Goal: Transaction & Acquisition: Purchase product/service

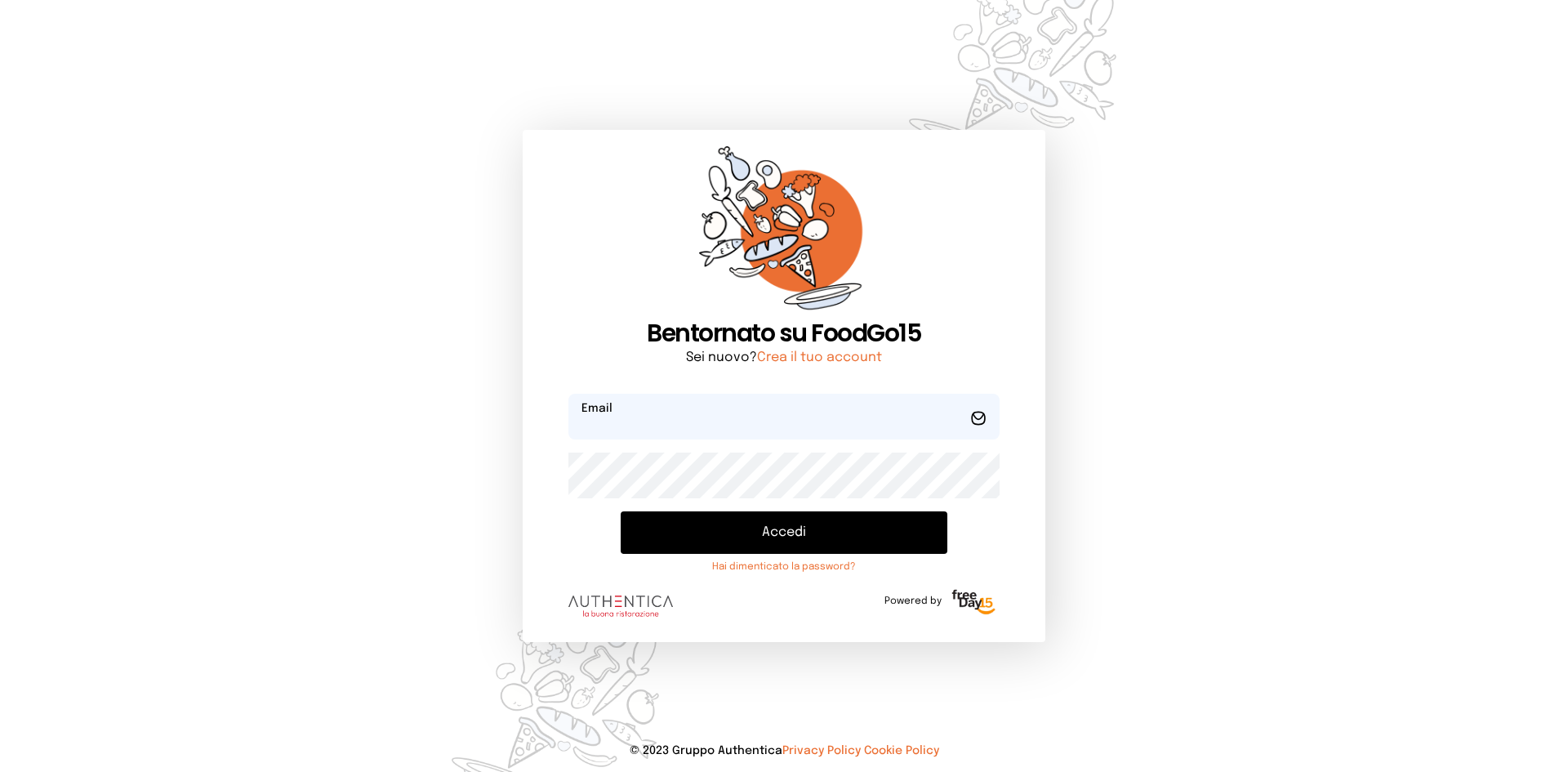
type input "**********"
drag, startPoint x: 0, startPoint y: 0, endPoint x: 815, endPoint y: 530, distance: 972.2
click at [815, 530] on button "Accedi" at bounding box center [784, 532] width 327 height 42
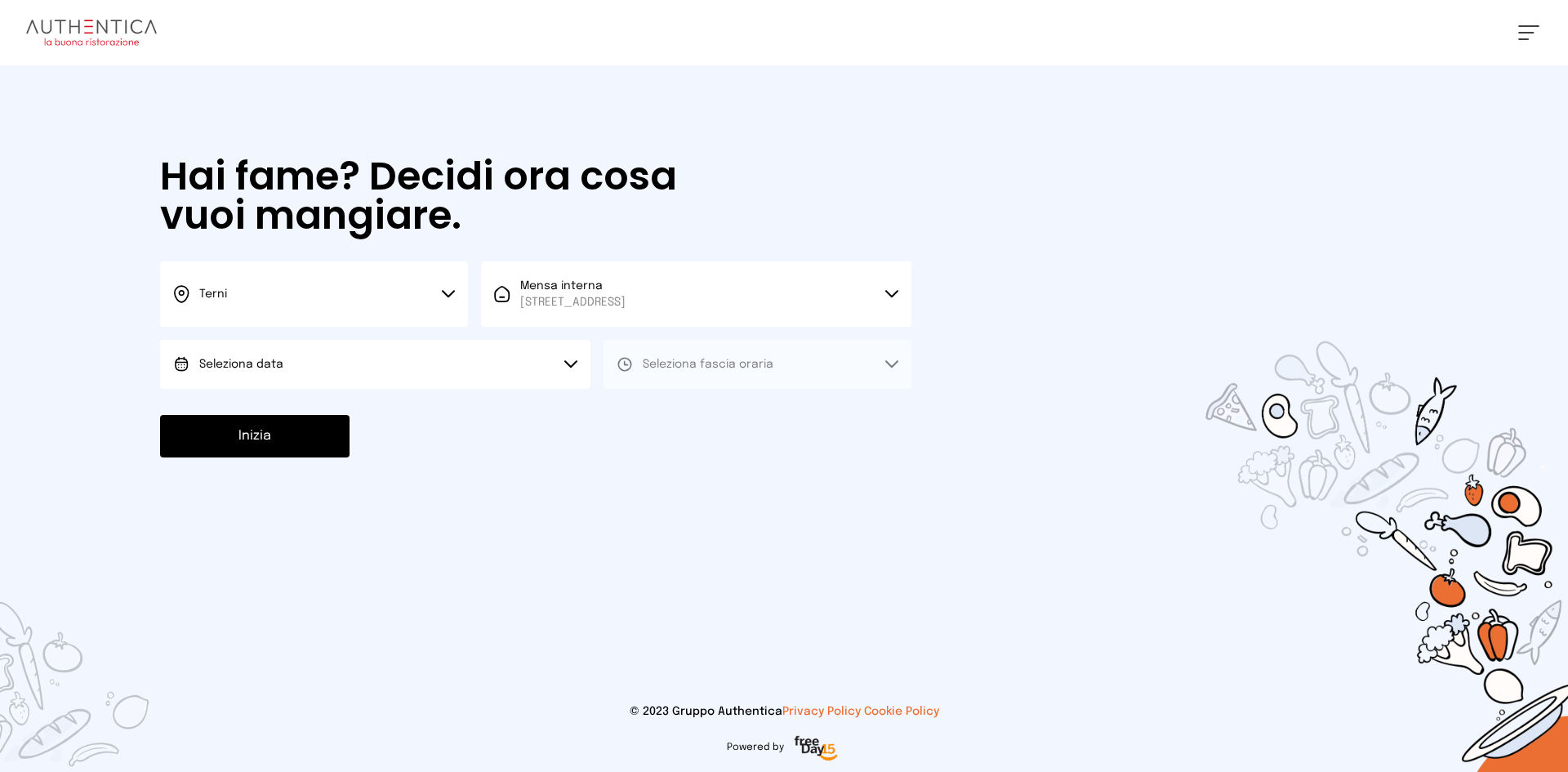
click at [300, 362] on button "Seleziona data" at bounding box center [375, 364] width 430 height 49
click at [311, 401] on li "[DATE], [DATE]" at bounding box center [375, 410] width 430 height 42
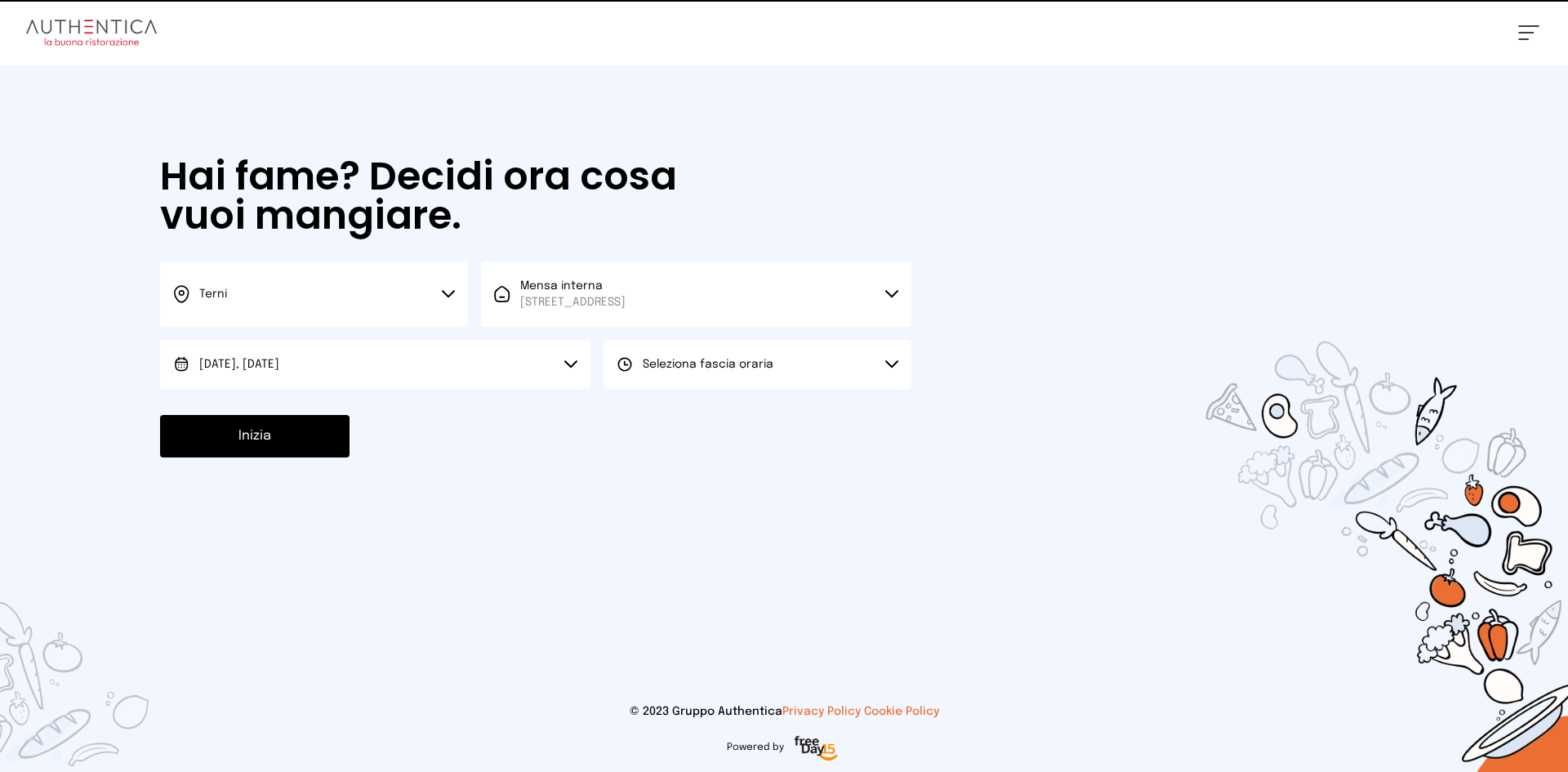
click at [831, 373] on button "Seleziona fascia oraria" at bounding box center [758, 364] width 308 height 49
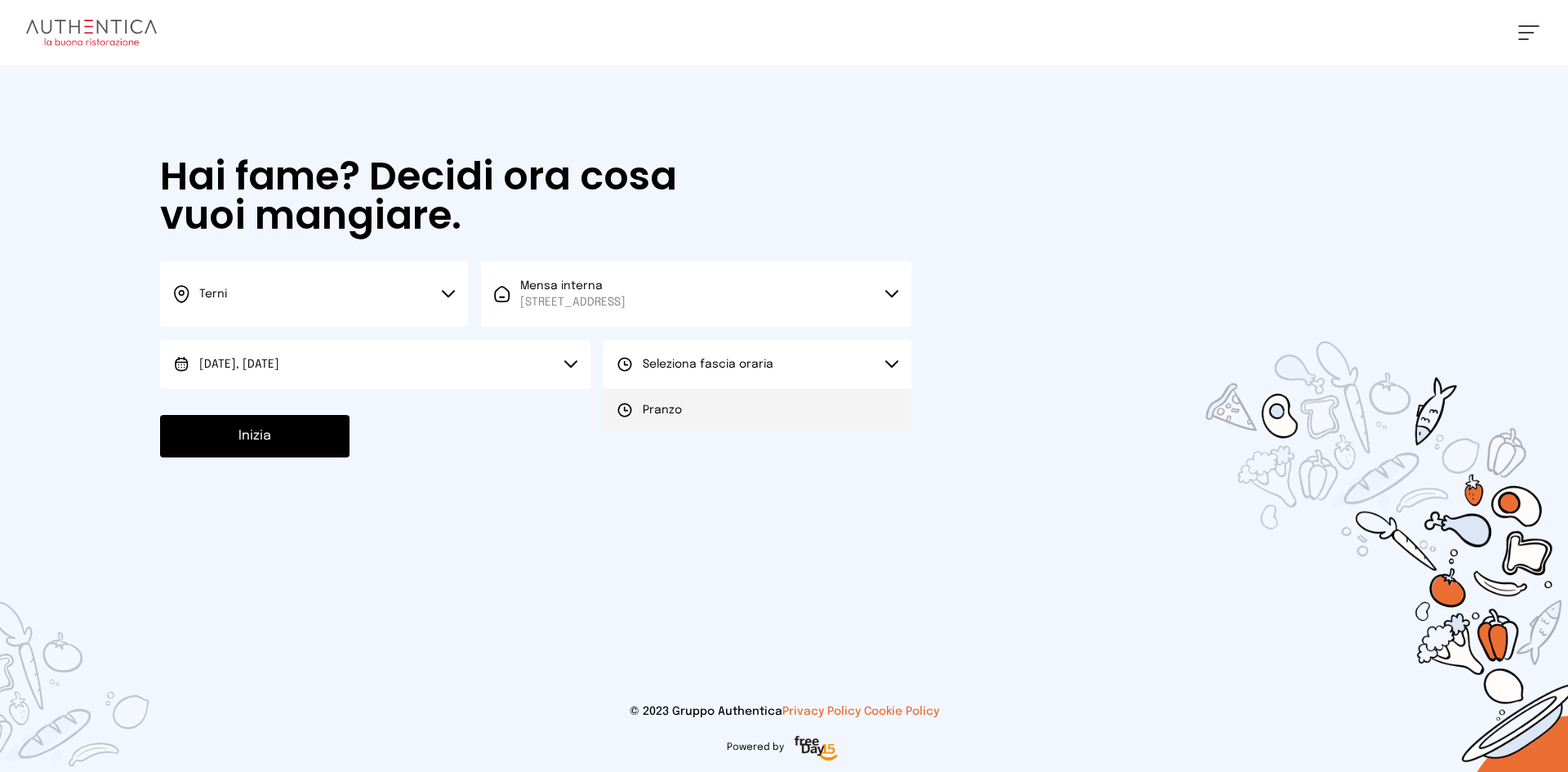
click at [808, 393] on li "Pranzo" at bounding box center [758, 410] width 308 height 42
click at [244, 435] on button "Inizia" at bounding box center [255, 435] width 189 height 42
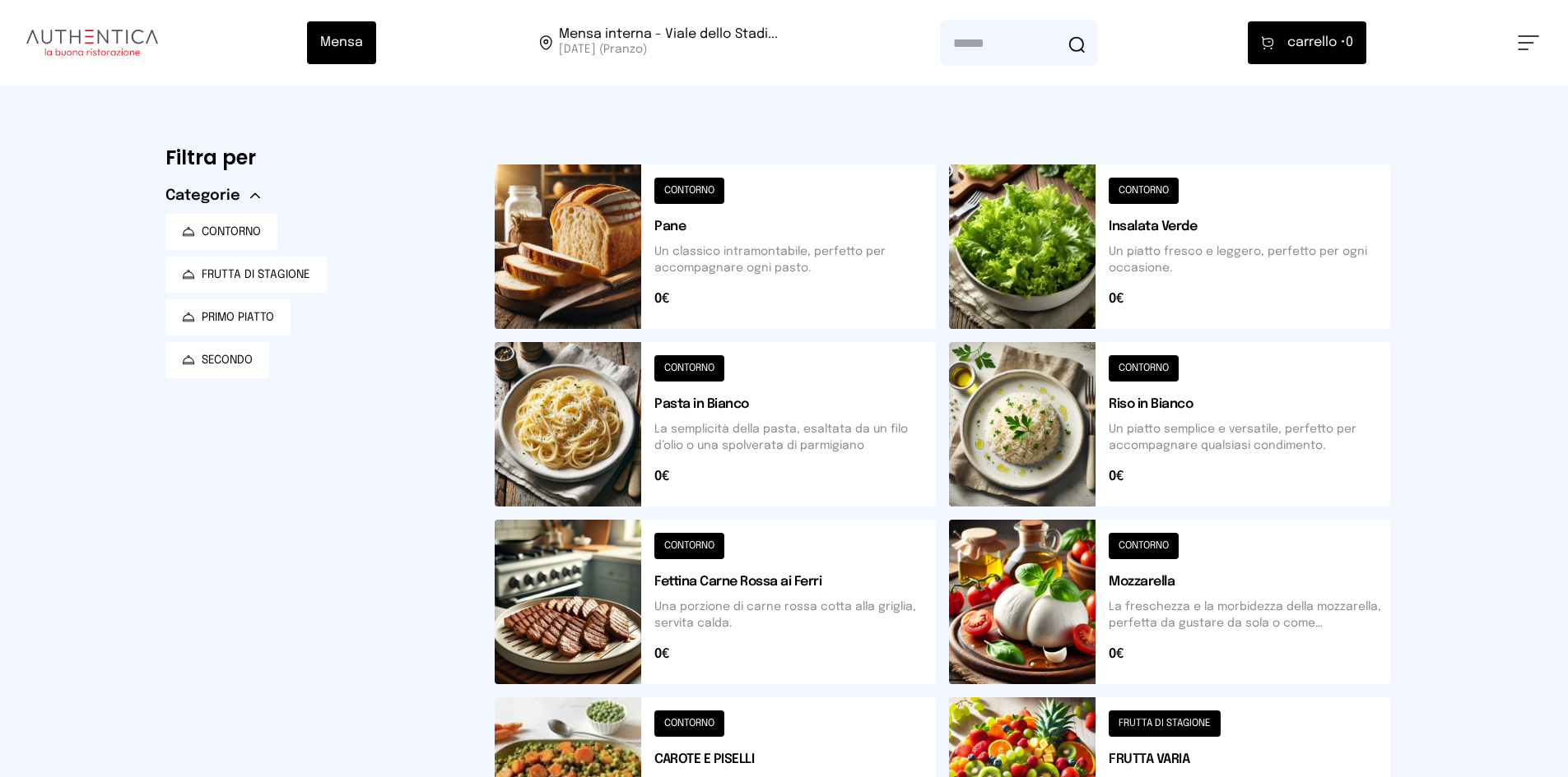
click at [533, 250] on button at bounding box center [715, 247] width 441 height 165
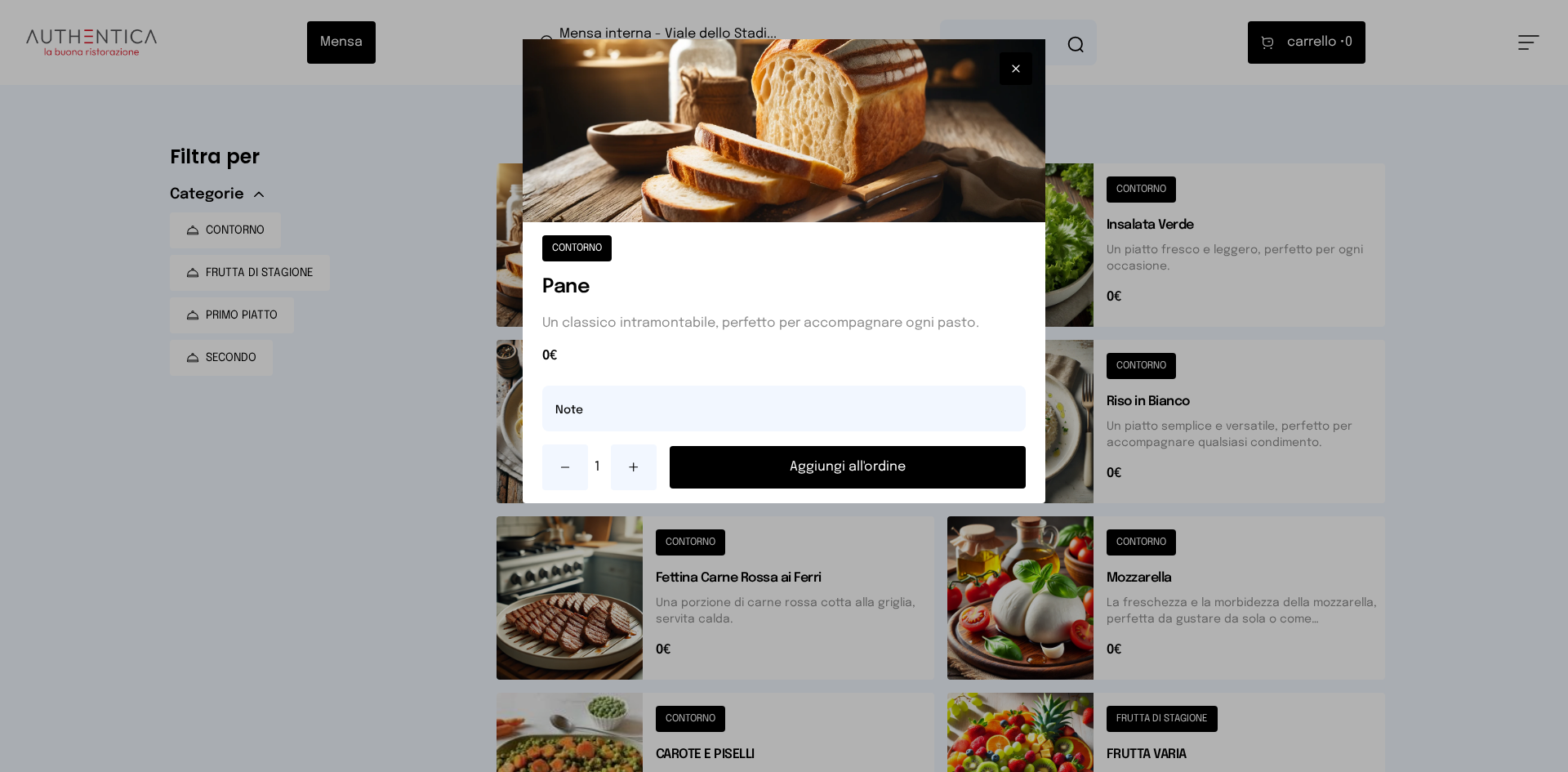
click at [851, 470] on button "Aggiungi all'ordine" at bounding box center [848, 467] width 356 height 42
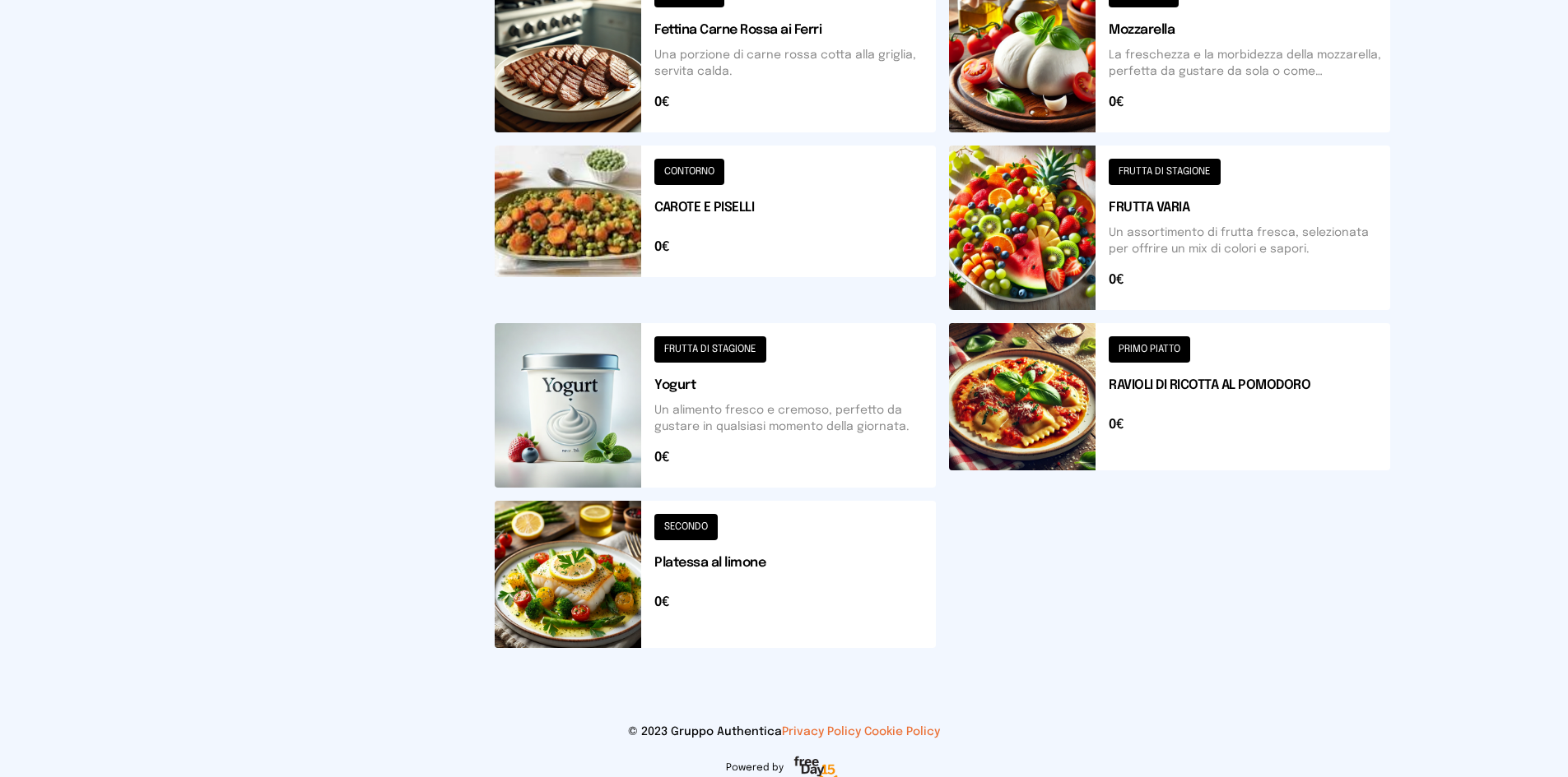
scroll to position [140, 0]
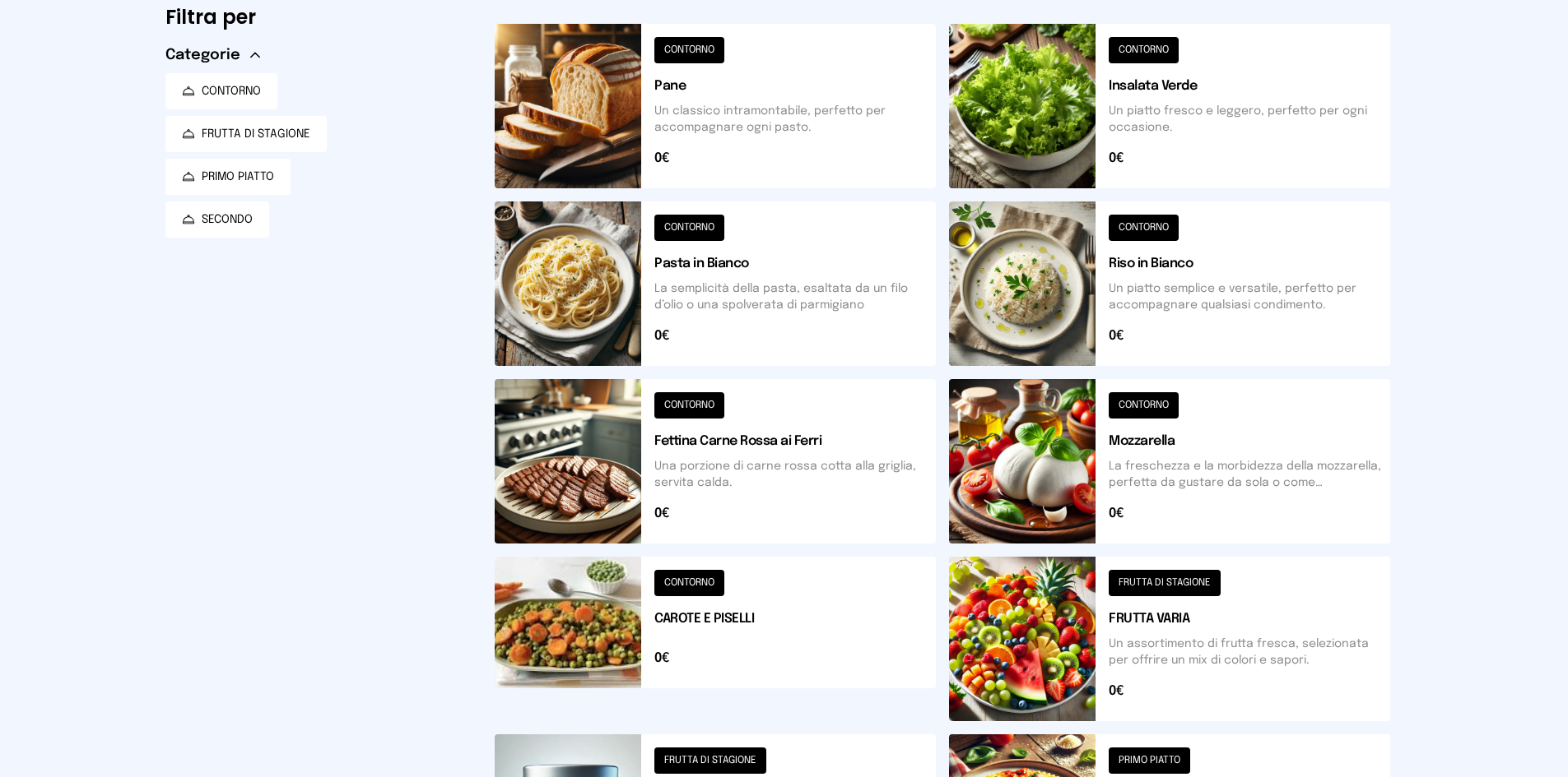
click at [1031, 293] on button at bounding box center [1169, 284] width 441 height 165
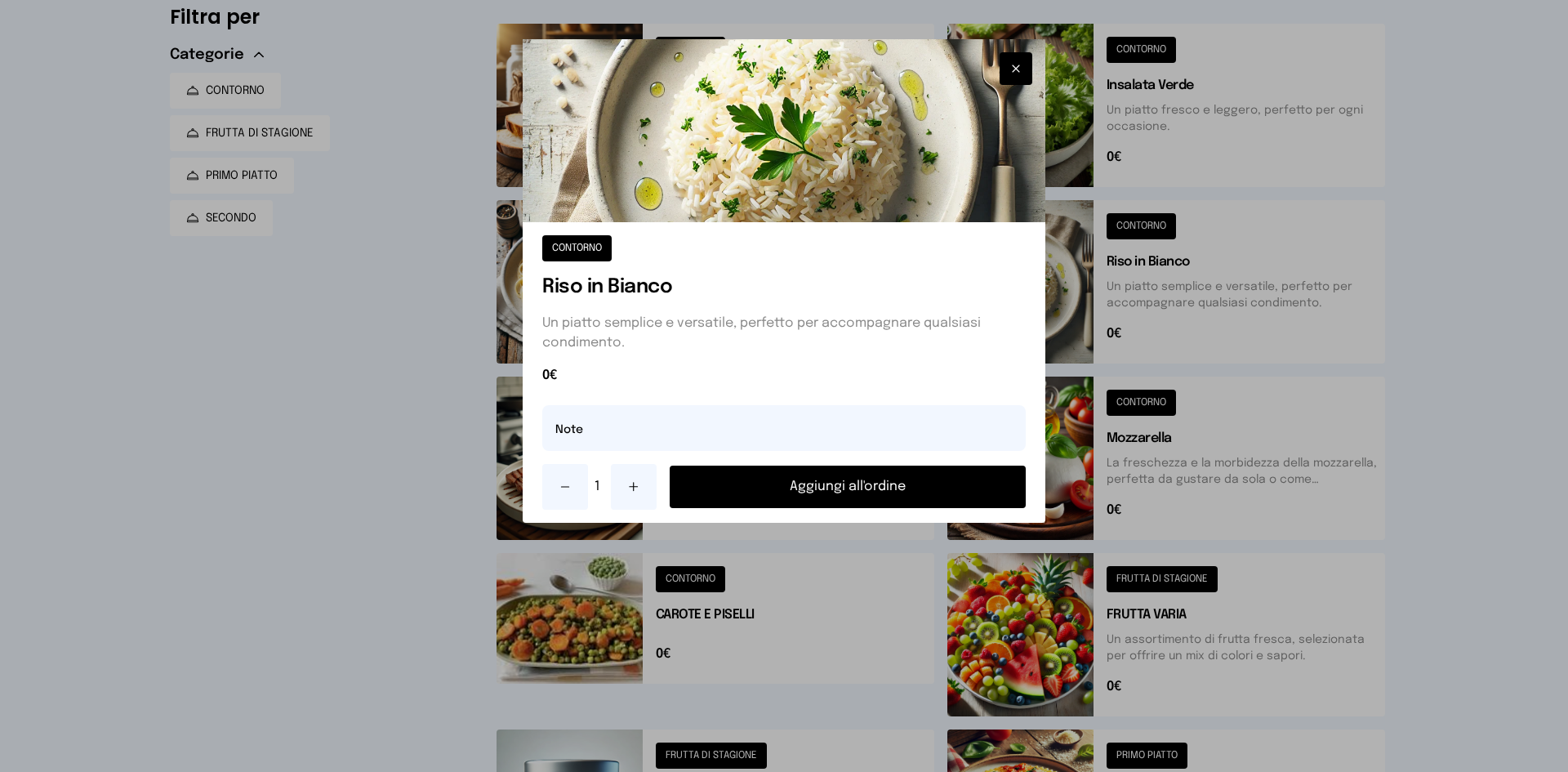
click at [895, 478] on button "Aggiungi all'ordine" at bounding box center [848, 486] width 356 height 42
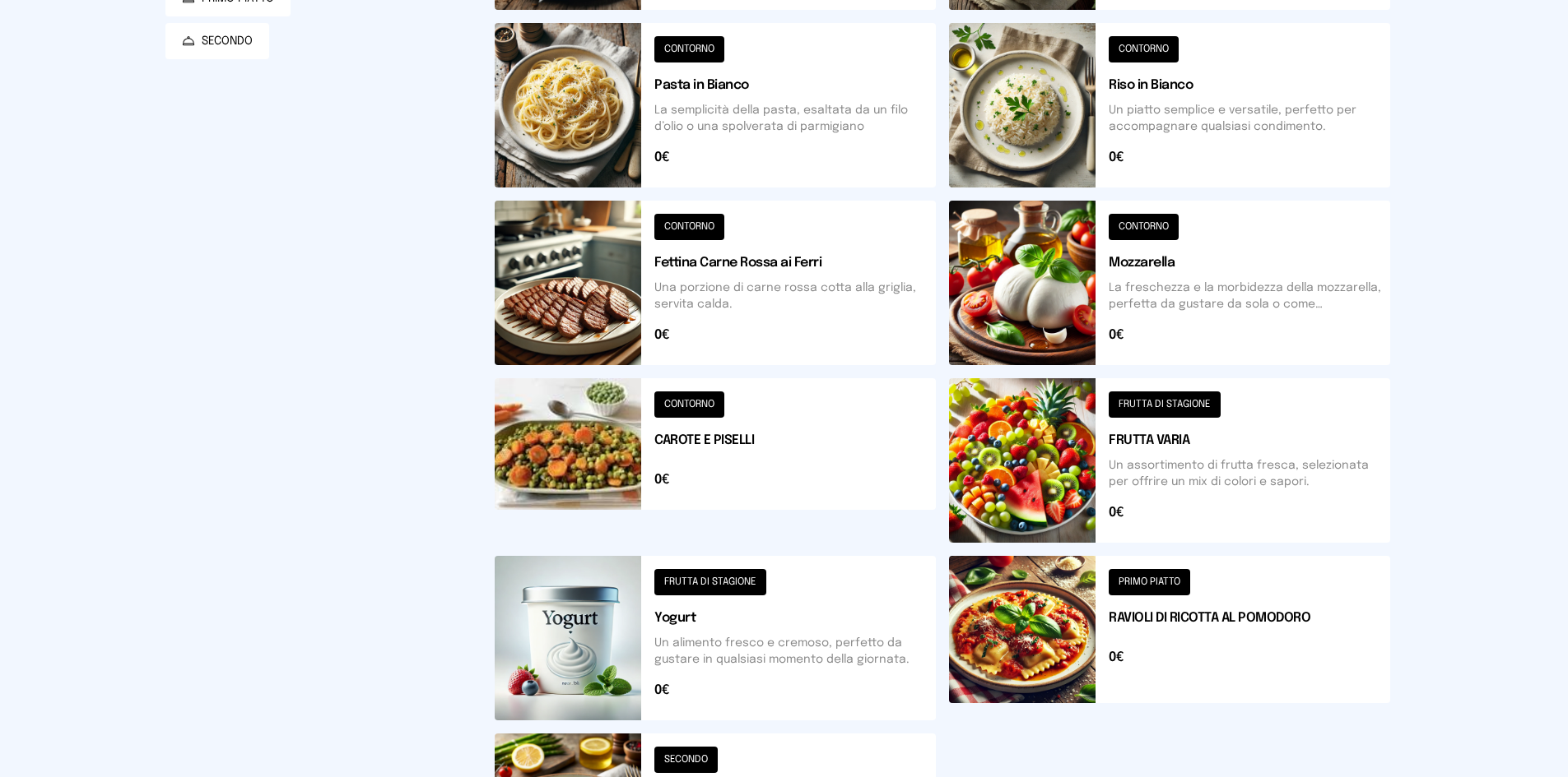
scroll to position [552, 0]
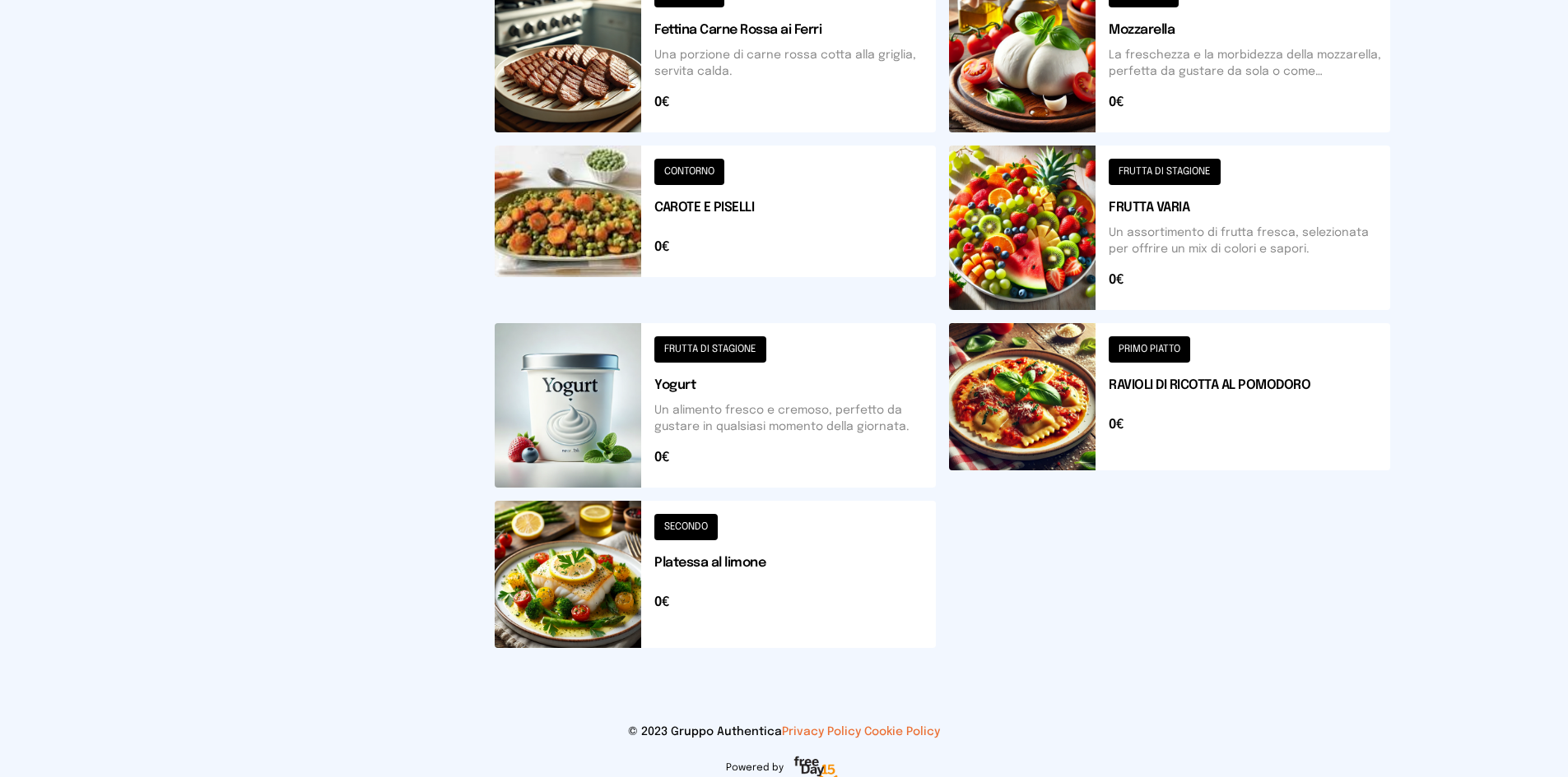
click at [590, 586] on button at bounding box center [715, 574] width 441 height 147
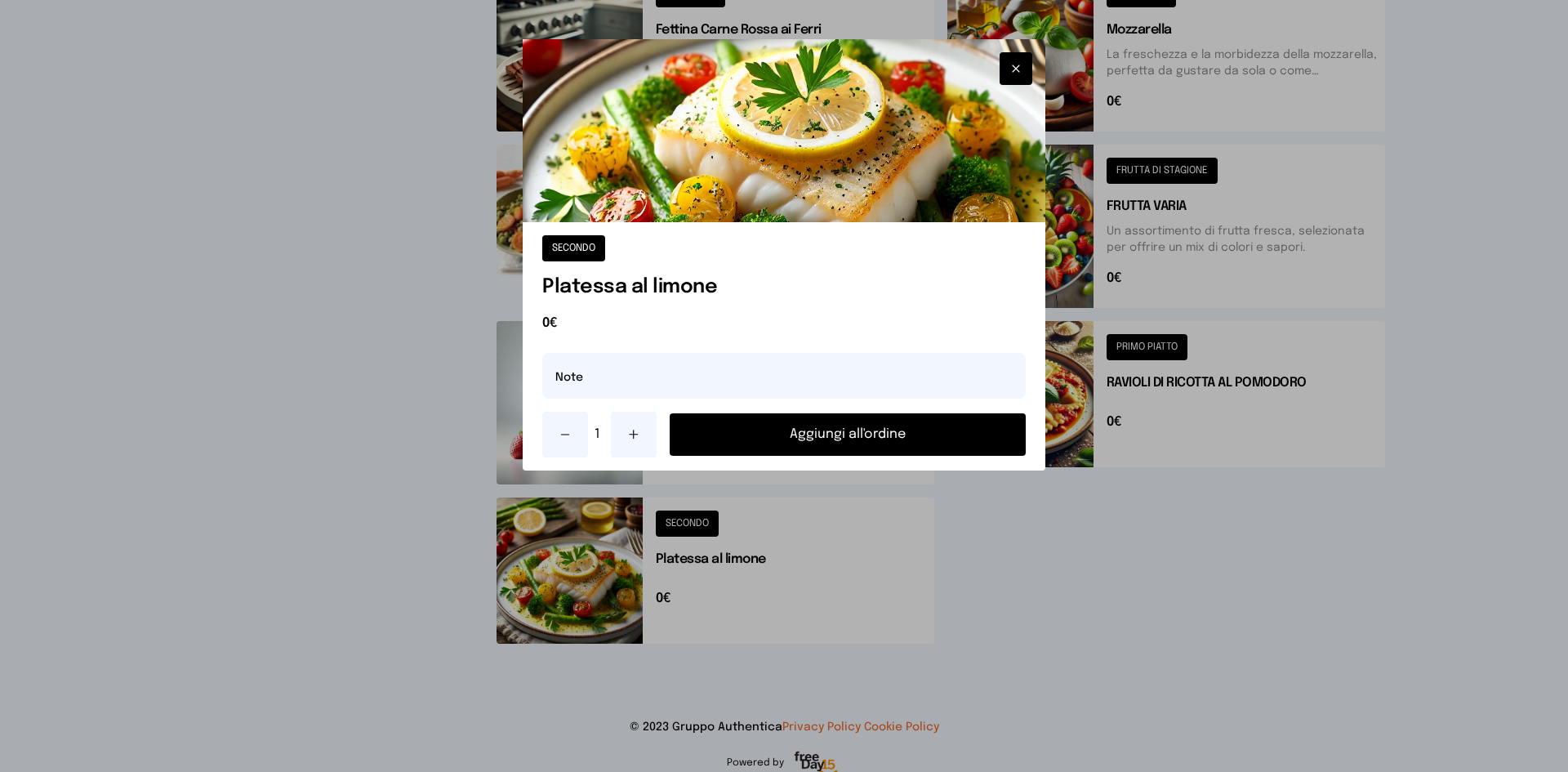
click at [792, 442] on button "Aggiungi all'ordine" at bounding box center [848, 435] width 356 height 42
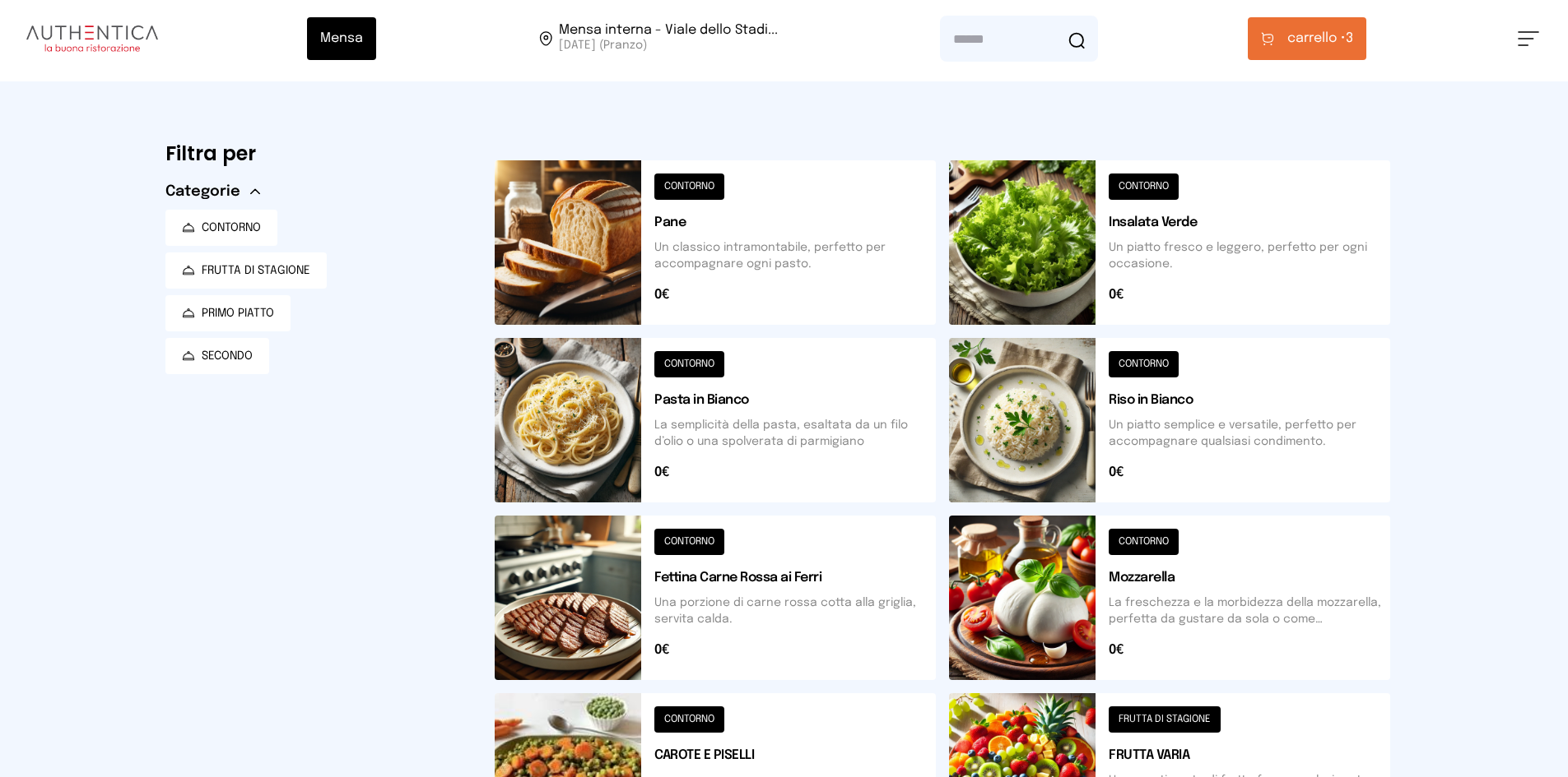
scroll to position [0, 0]
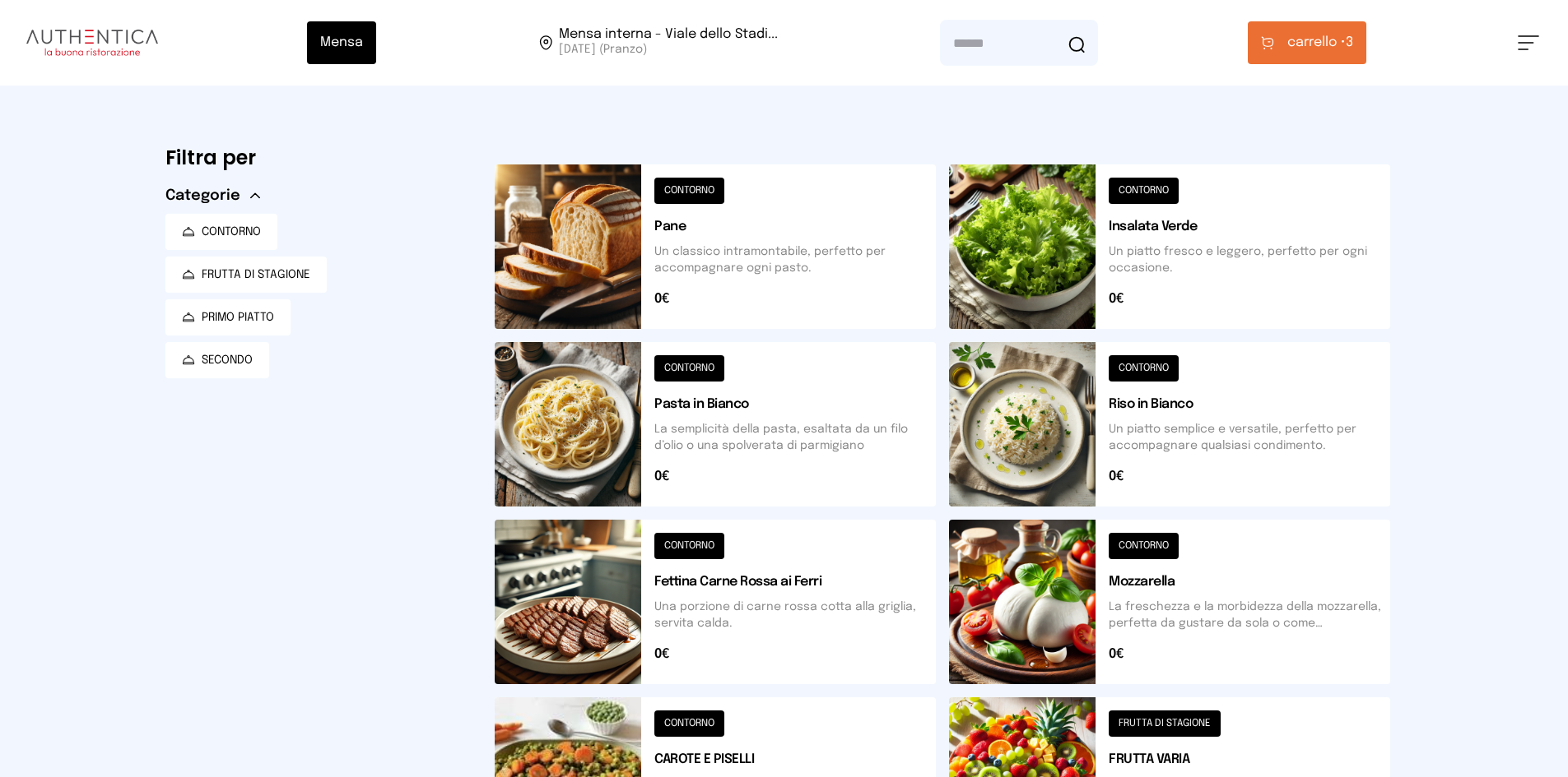
click at [1294, 42] on span "carrello •" at bounding box center [1316, 42] width 58 height 20
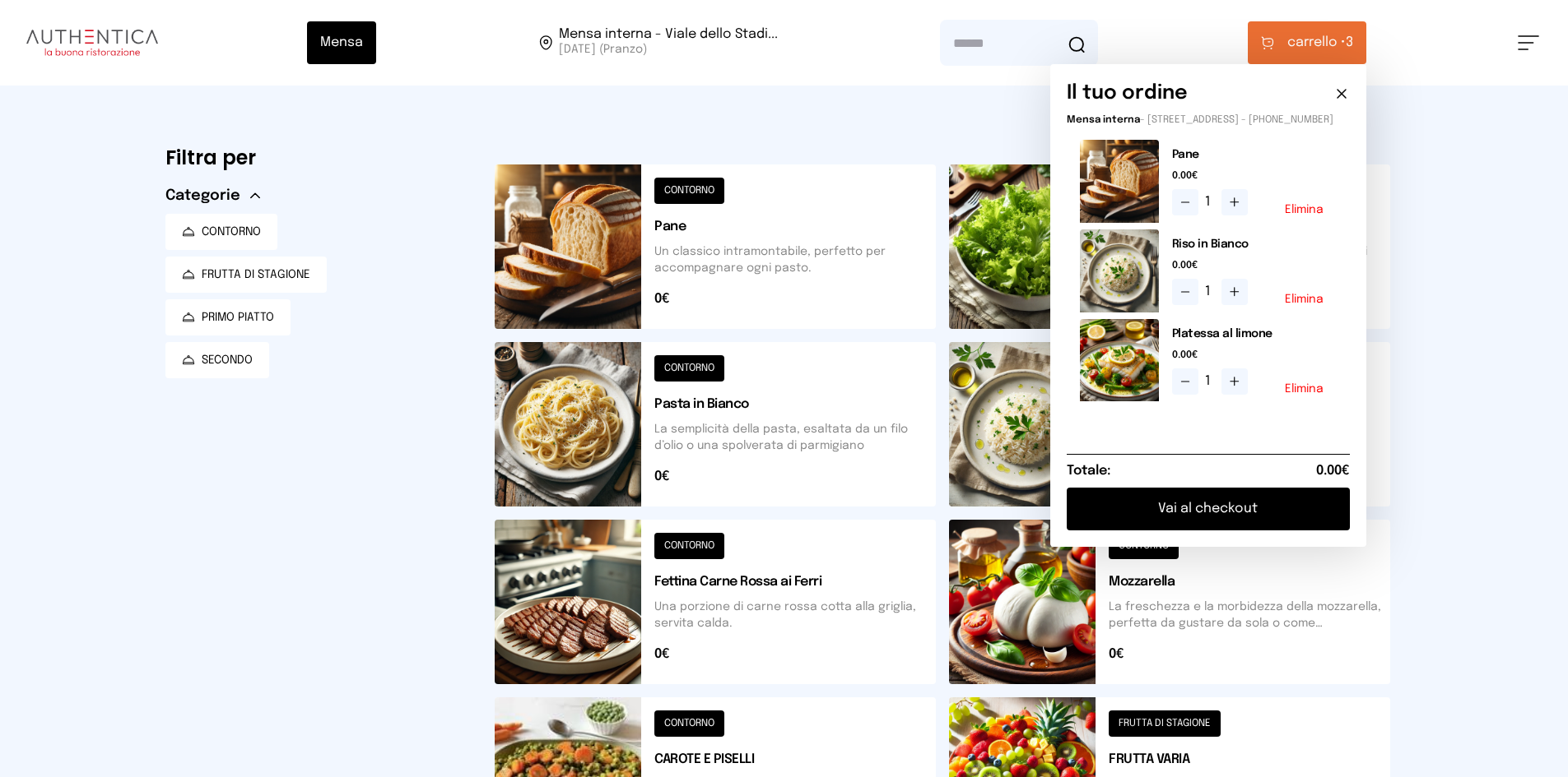
click at [1210, 517] on button "Vai al checkout" at bounding box center [1208, 508] width 283 height 42
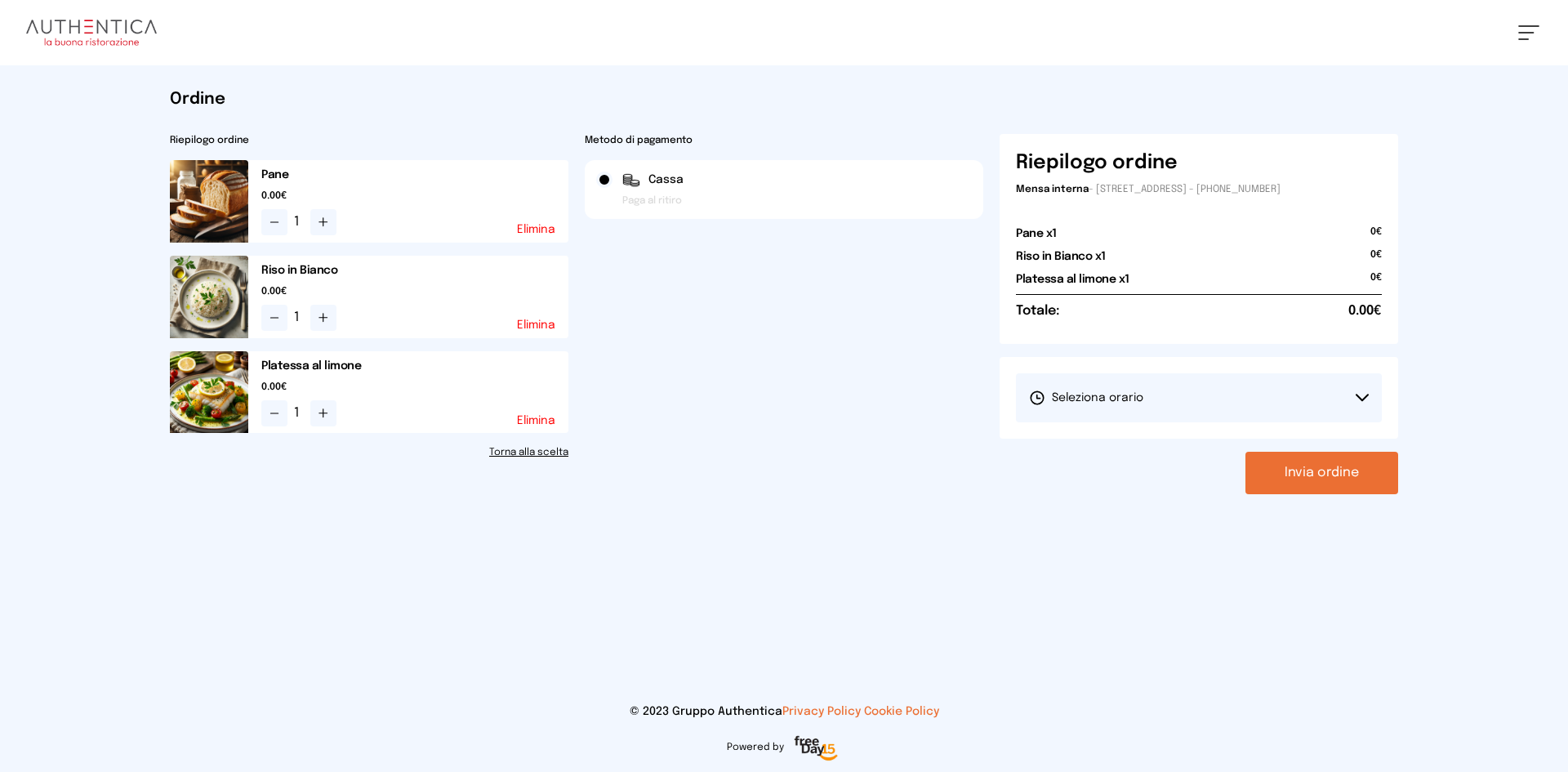
click at [555, 443] on div "Riepilogo ordine Pane 0.00€ 1 Elimina Riso in Bianco 0.00€ 1 Elimina Platessa a…" at bounding box center [369, 314] width 398 height 361
click at [555, 457] on link "Torna alla scelta" at bounding box center [369, 453] width 398 height 13
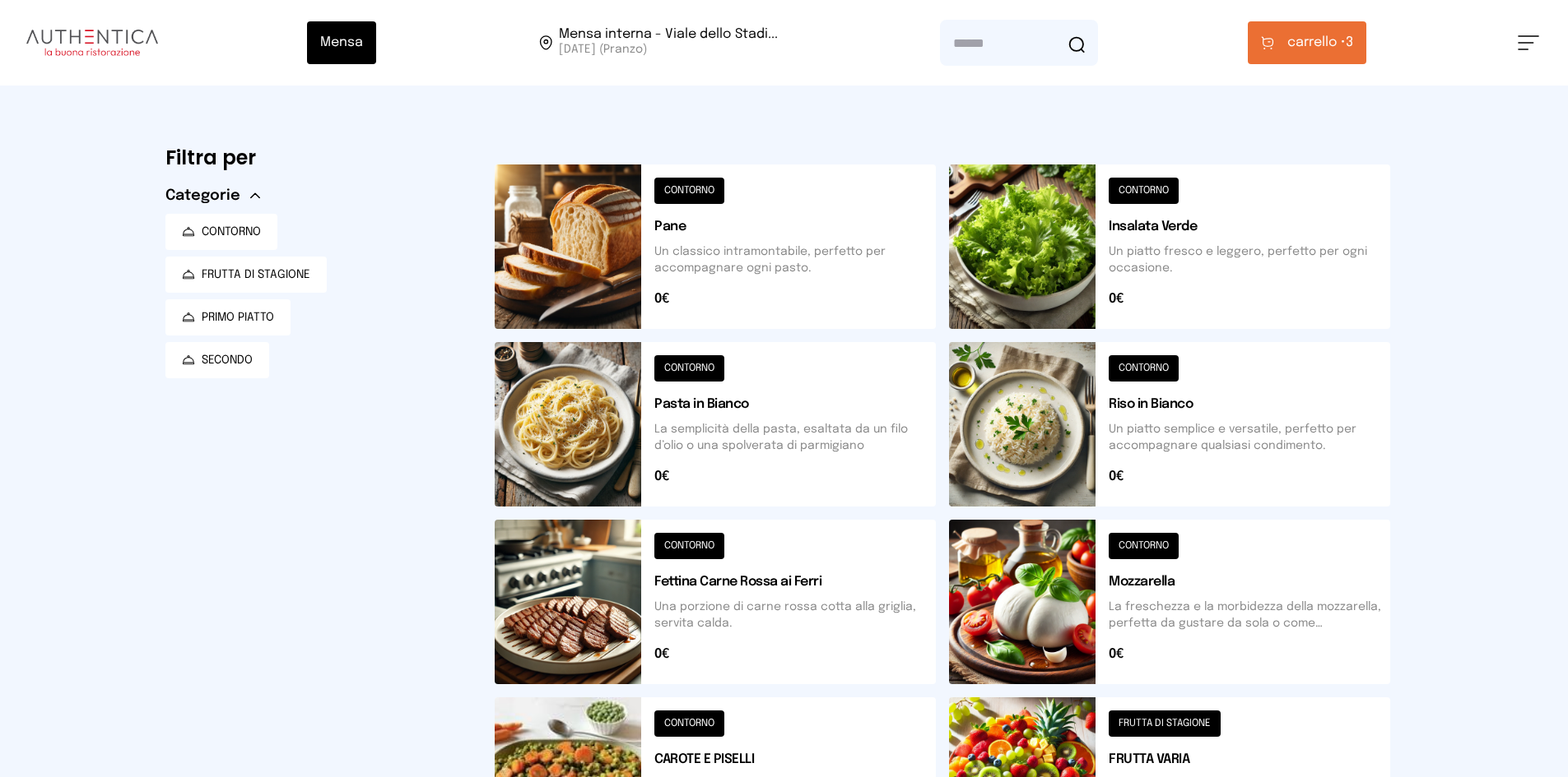
scroll to position [494, 0]
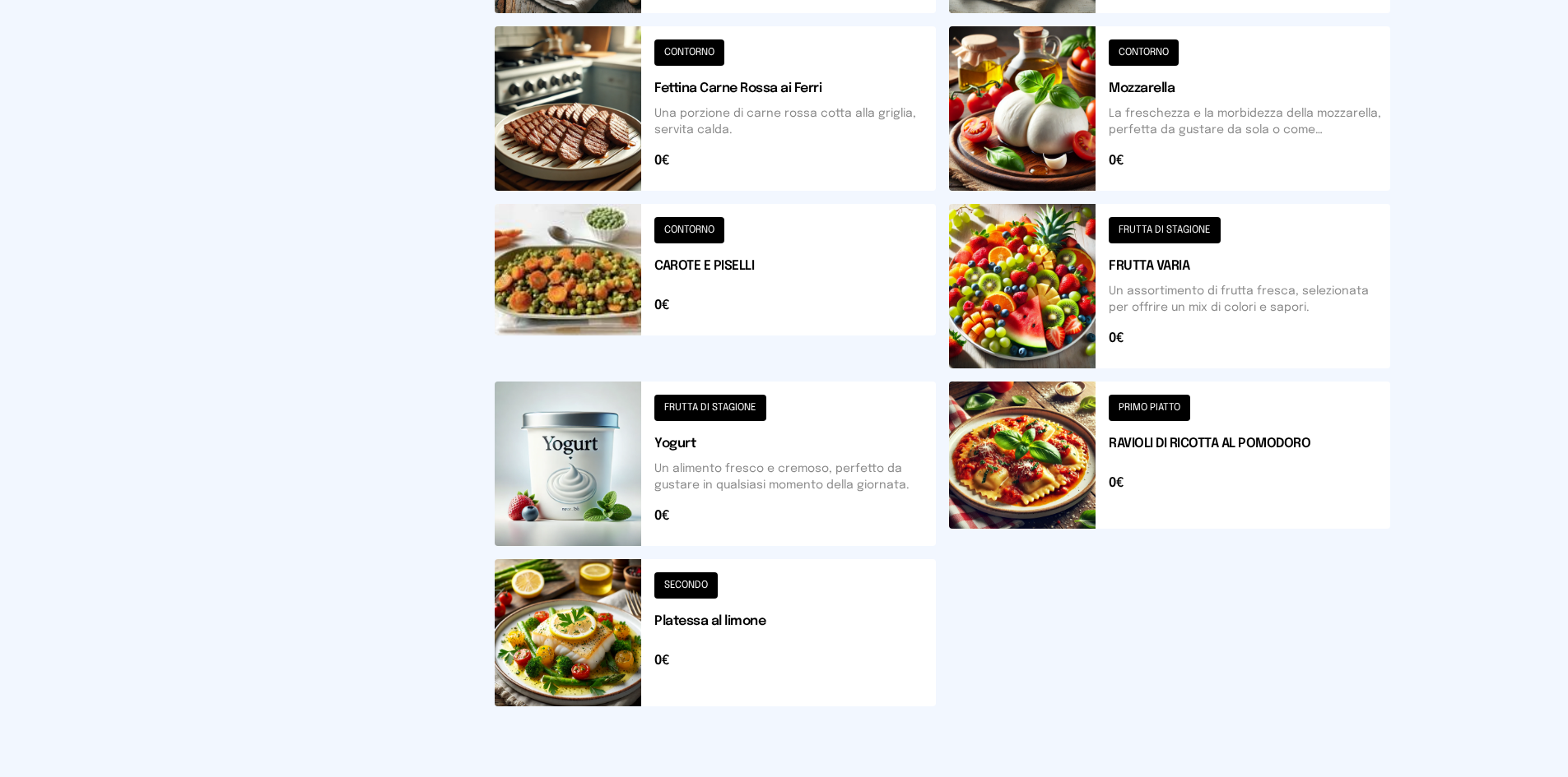
click at [594, 625] on button at bounding box center [715, 633] width 441 height 147
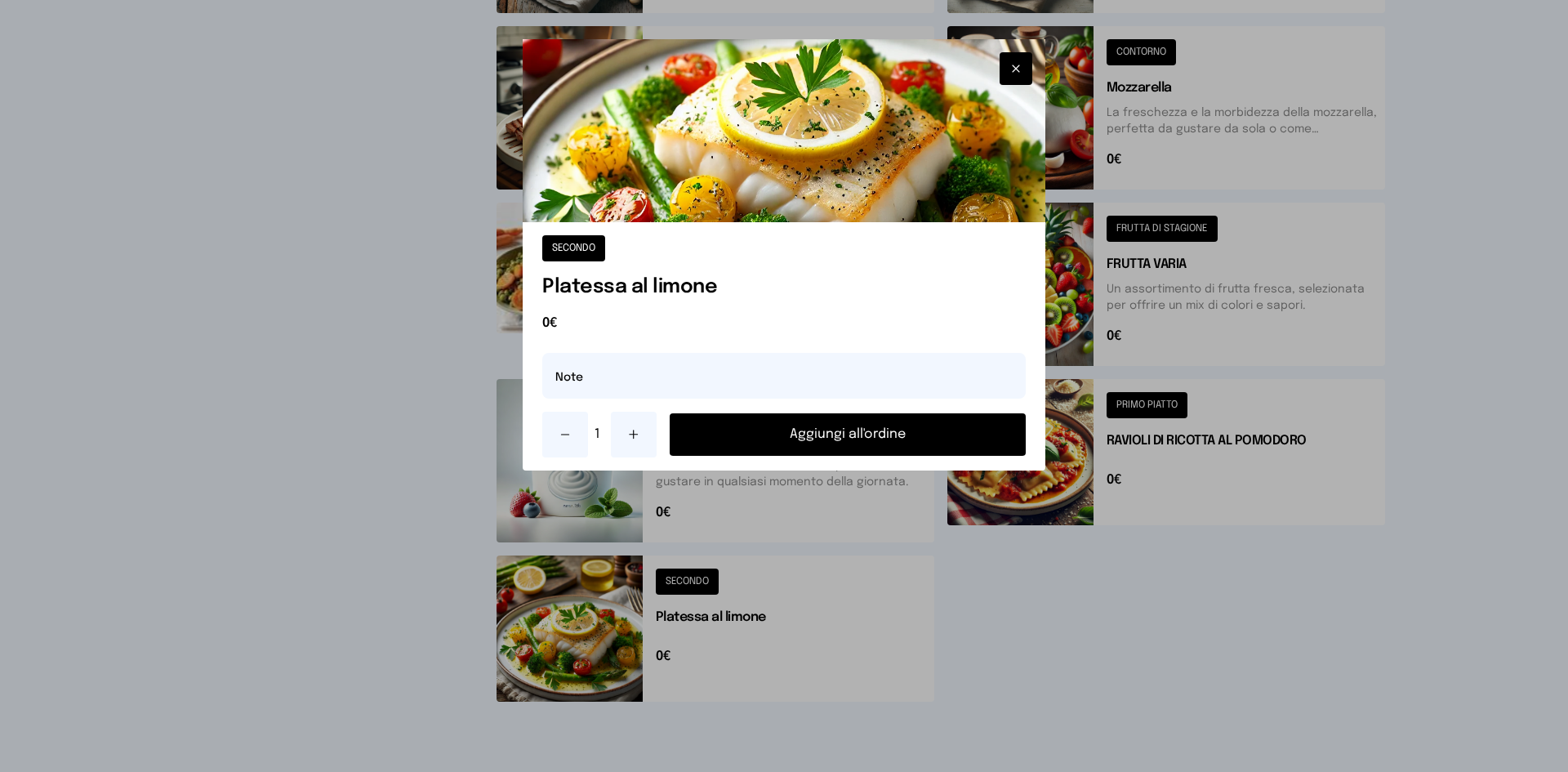
click at [766, 427] on button "Aggiungi all'ordine" at bounding box center [848, 435] width 356 height 42
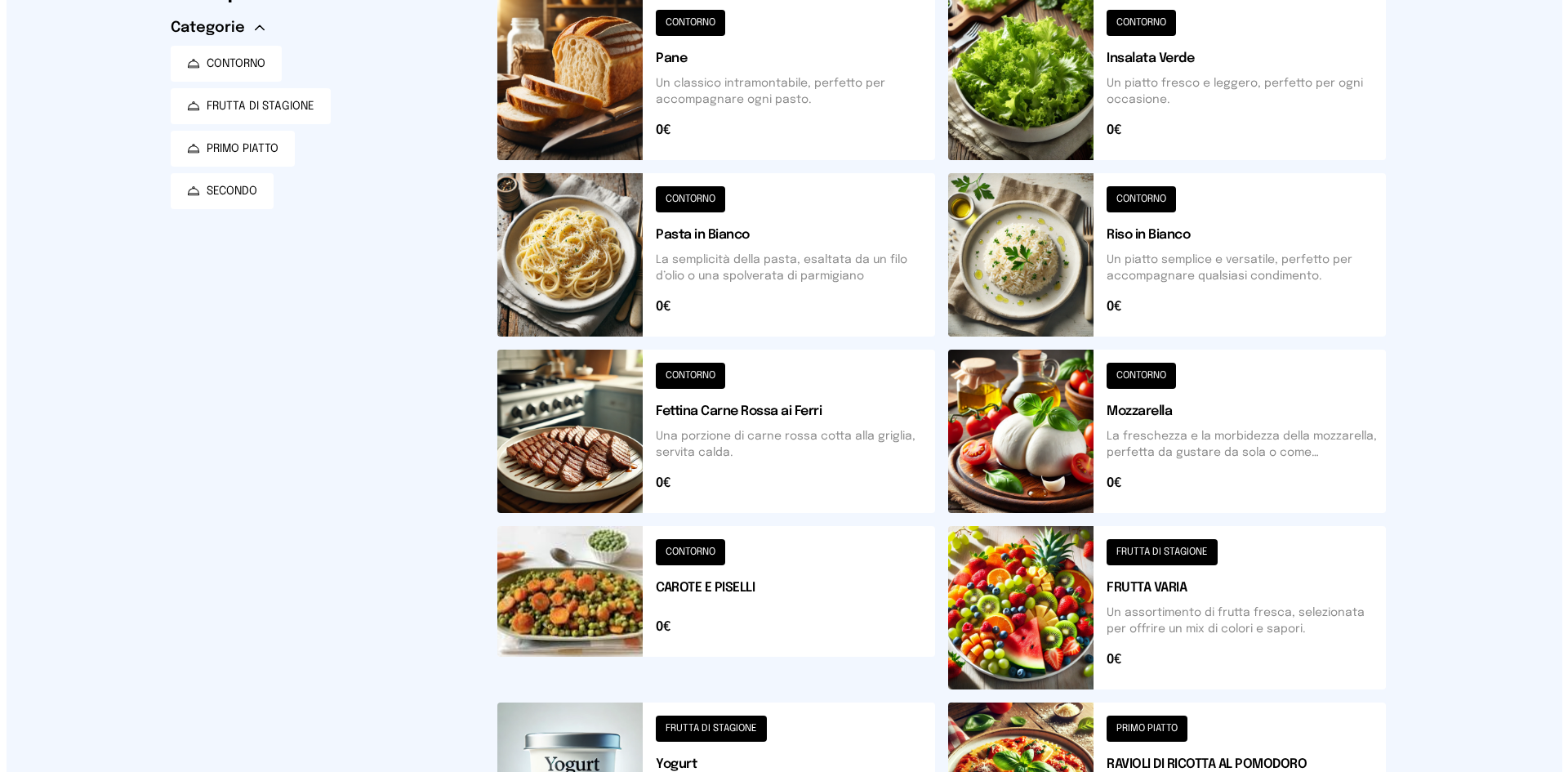
scroll to position [0, 0]
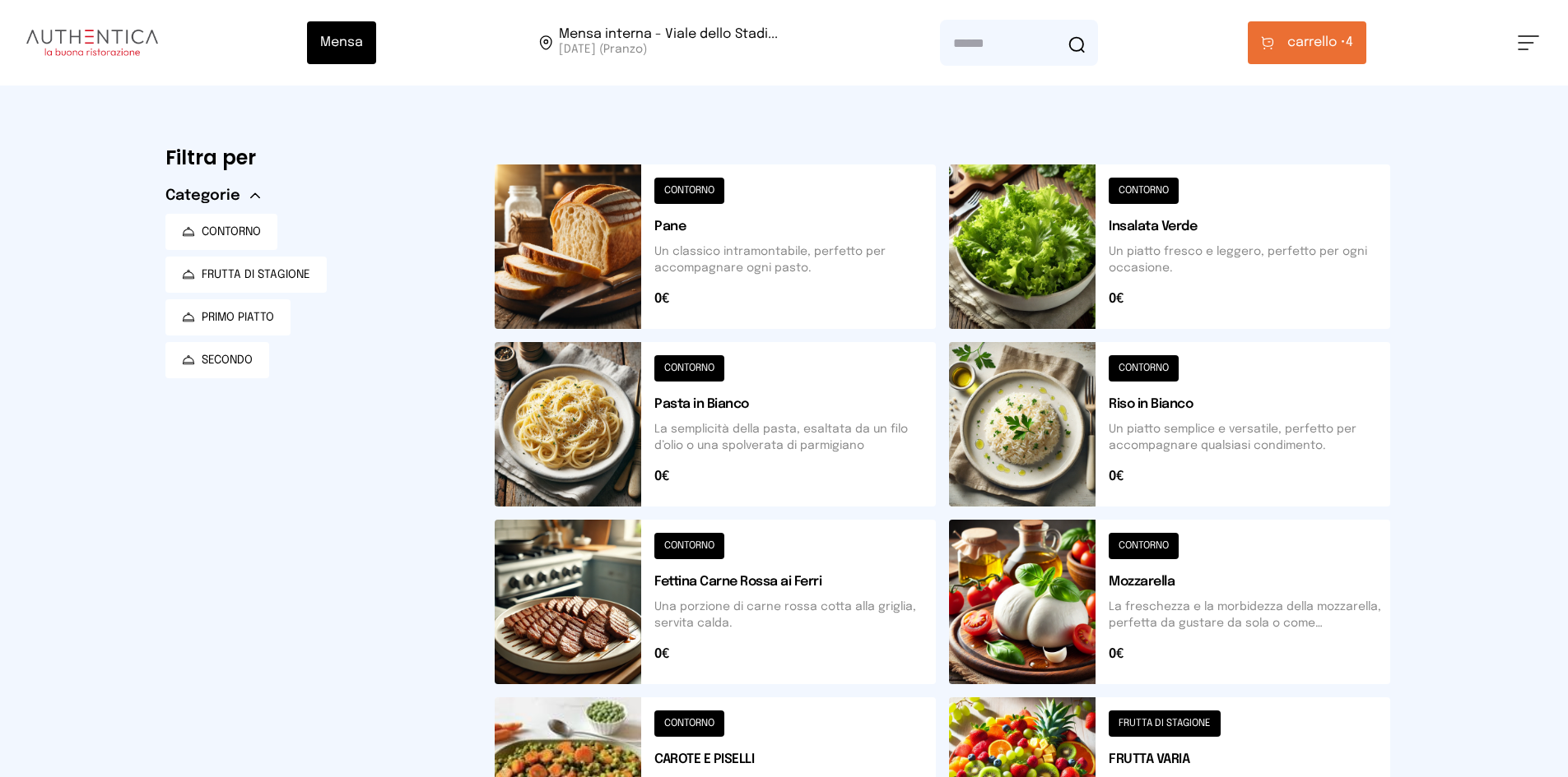
click at [1346, 43] on span "carrello •" at bounding box center [1316, 42] width 58 height 20
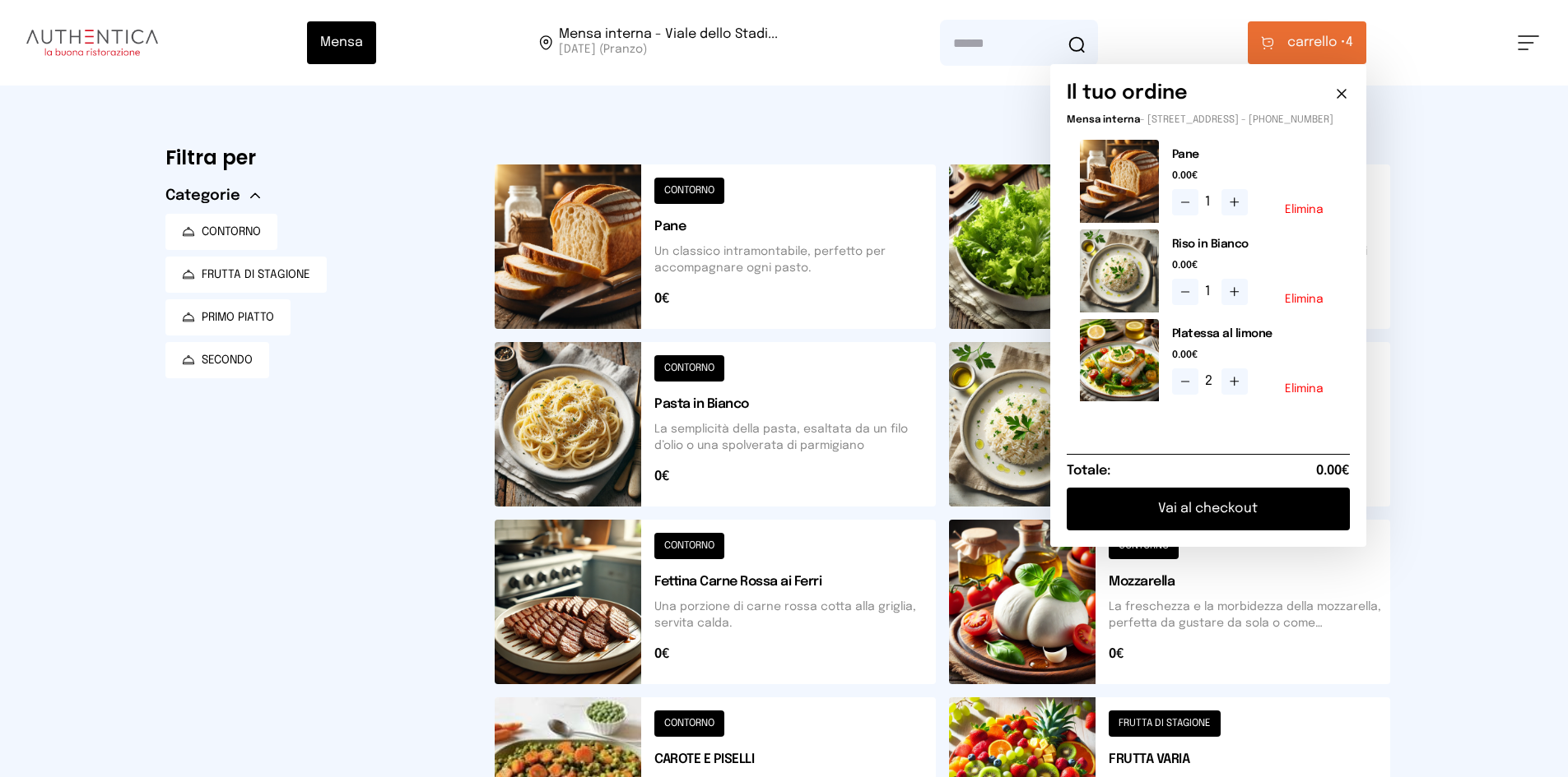
click at [1181, 395] on button at bounding box center [1185, 381] width 26 height 26
click at [1198, 508] on button "Vai al checkout" at bounding box center [1208, 508] width 283 height 42
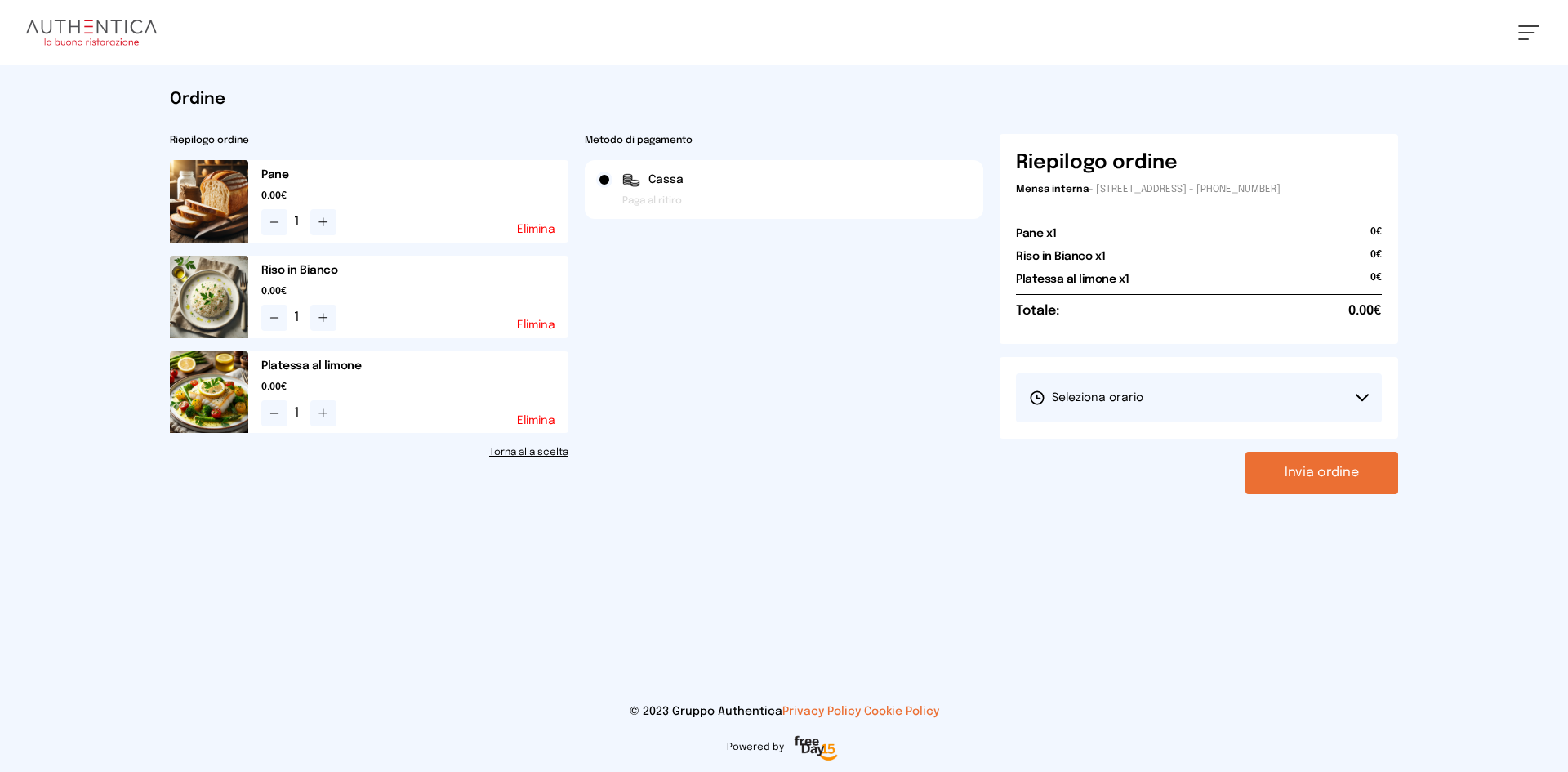
click at [1189, 416] on button "Seleziona orario" at bounding box center [1198, 398] width 366 height 49
click at [1150, 451] on li "1° Turno (13:00 - 15:00)" at bounding box center [1198, 443] width 366 height 42
click at [1343, 472] on button "Invia ordine" at bounding box center [1322, 472] width 153 height 42
